Goal: Find specific page/section: Find specific page/section

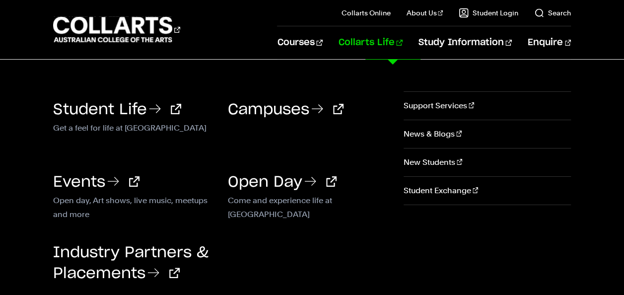
click at [389, 41] on link "Collarts Life" at bounding box center [371, 42] width 64 height 33
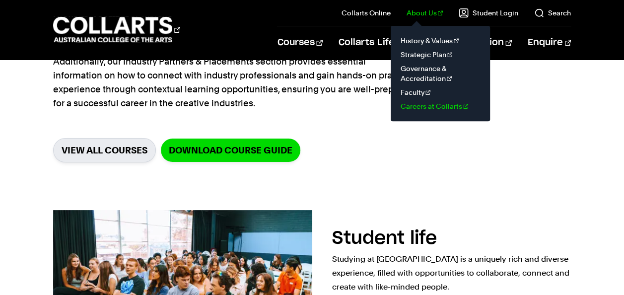
click at [431, 108] on link "Careers at Collarts" at bounding box center [440, 106] width 83 height 14
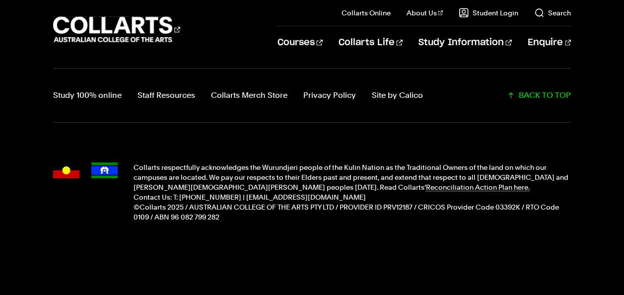
scroll to position [1295, 0]
